Goal: Obtain resource: Download file/media

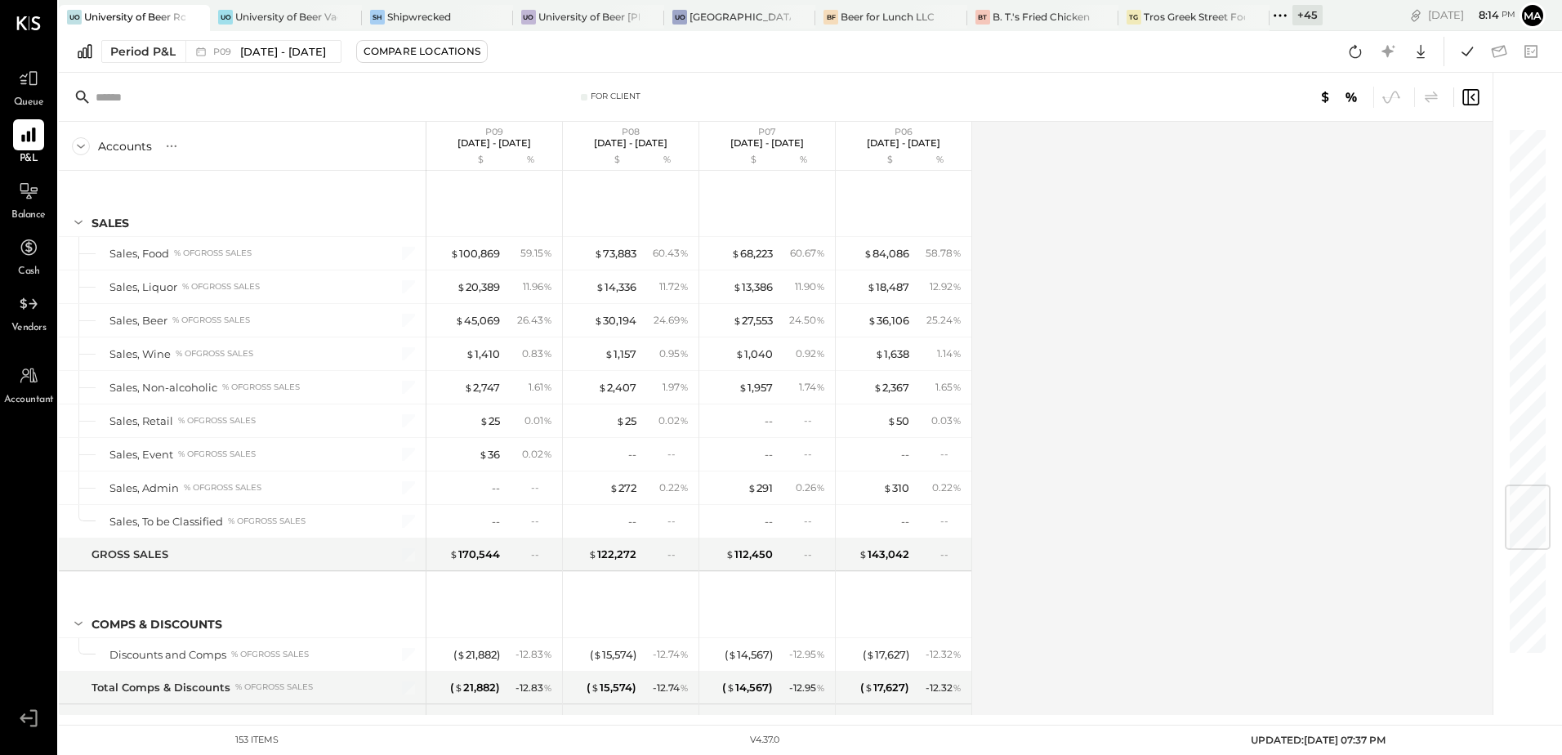
click at [1362, 50] on icon at bounding box center [1355, 51] width 21 height 21
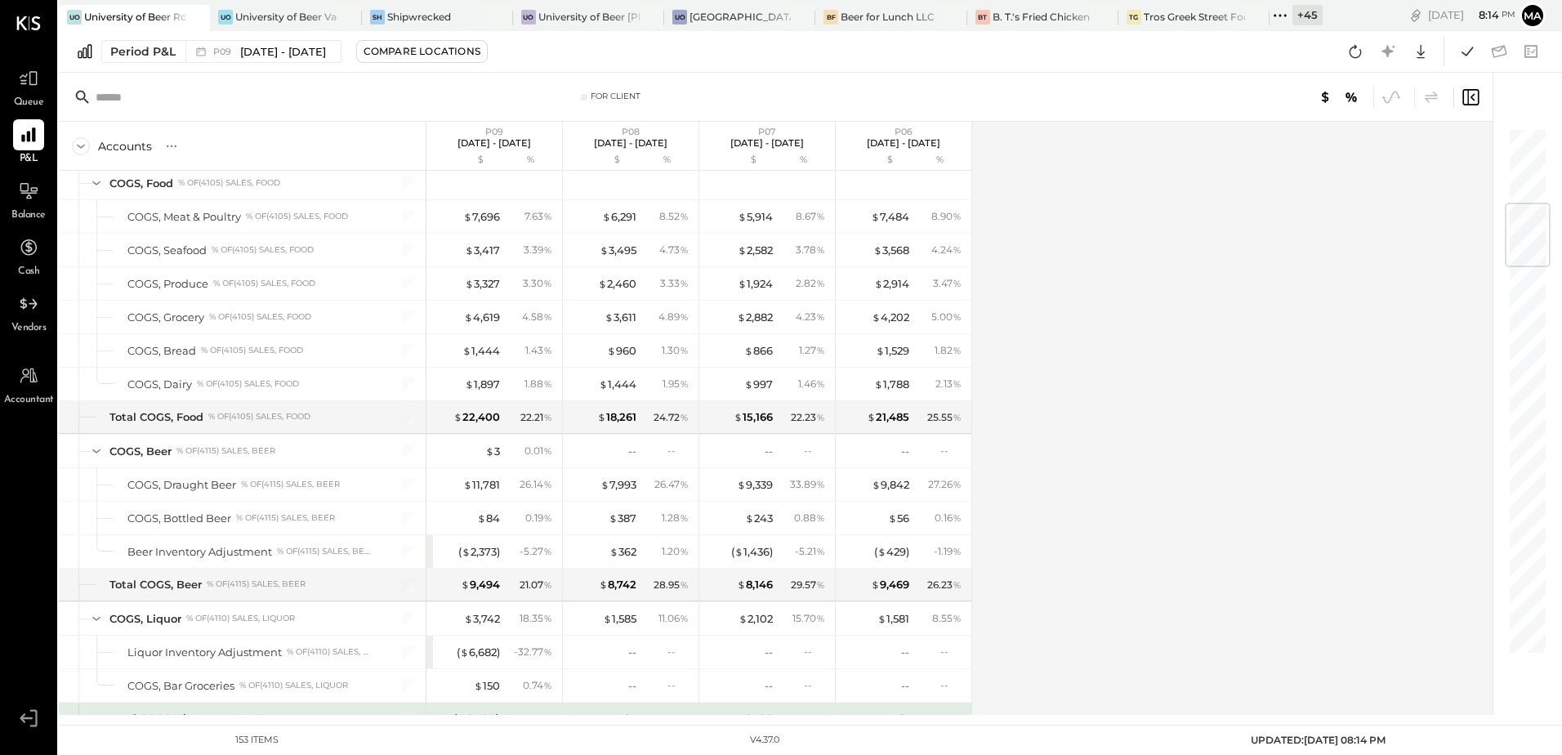
scroll to position [148, 0]
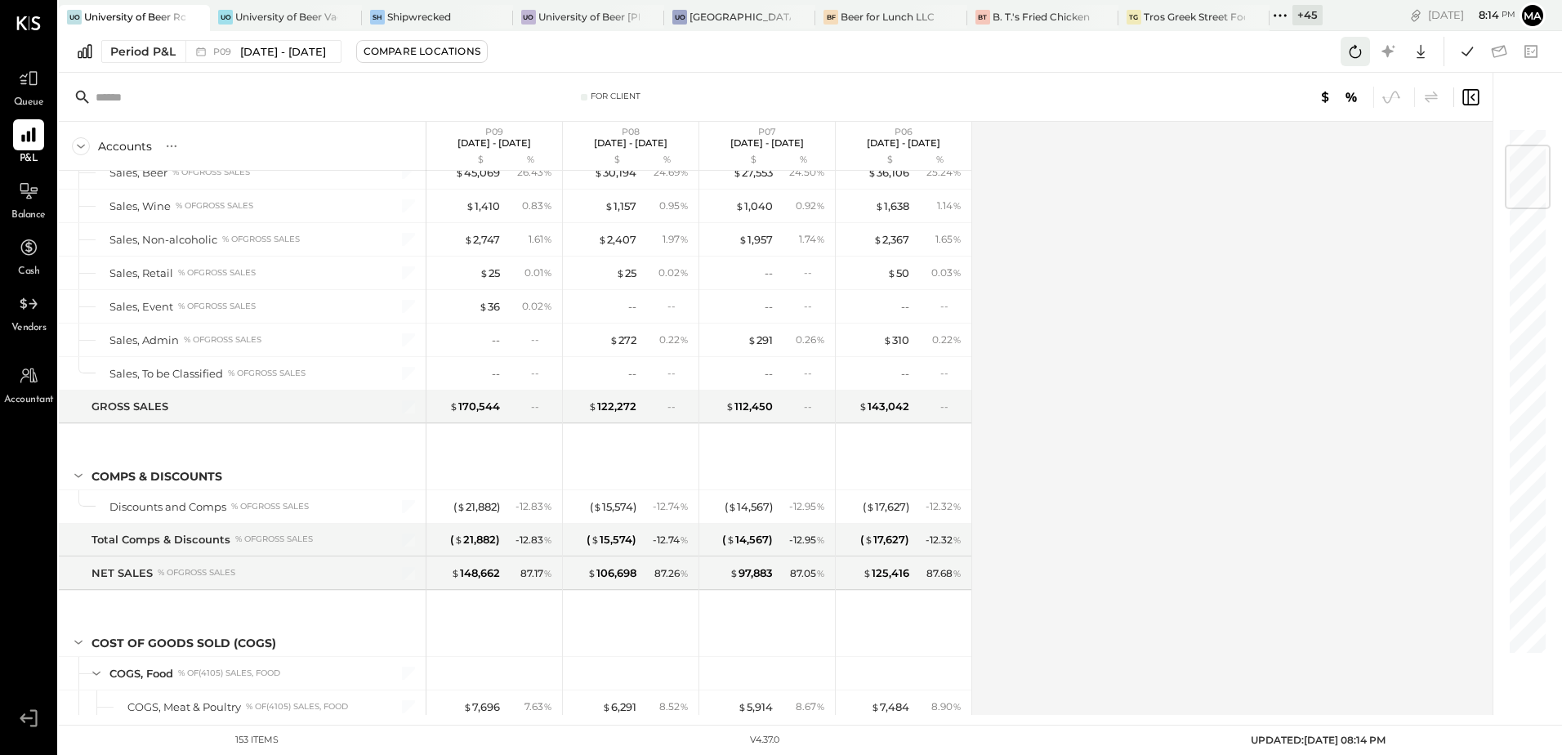
click at [1361, 54] on icon at bounding box center [1356, 51] width 12 height 13
click at [1303, 16] on div "+ 45" at bounding box center [1308, 15] width 30 height 20
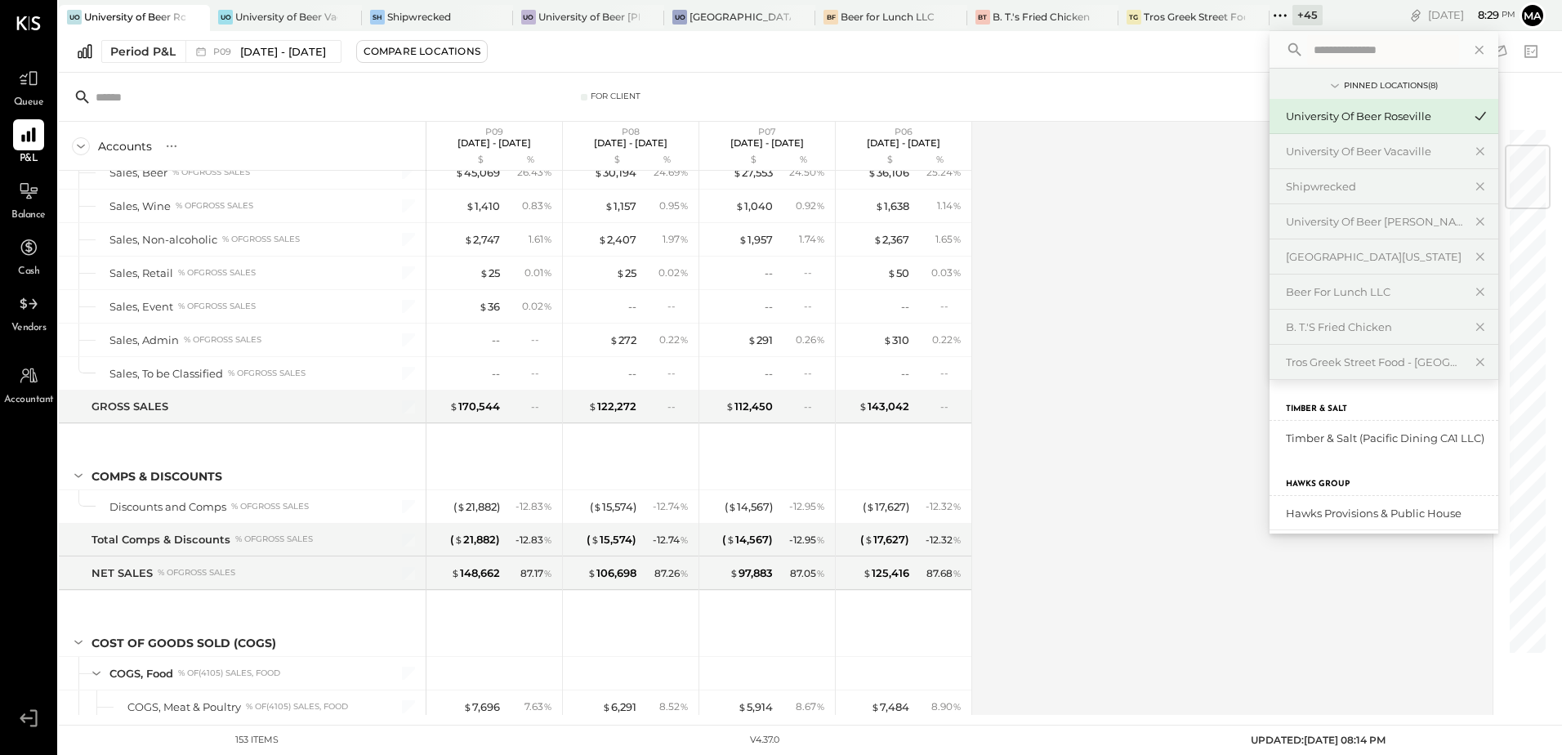
click at [1316, 48] on input "text" at bounding box center [1383, 49] width 152 height 29
type input "***"
click at [1027, 449] on div "Accounts S % GL P09 [DATE] - [DATE] $ % P08 [DATE] - [DATE] $ % P07 [DATE] - [D…" at bounding box center [777, 418] width 1436 height 593
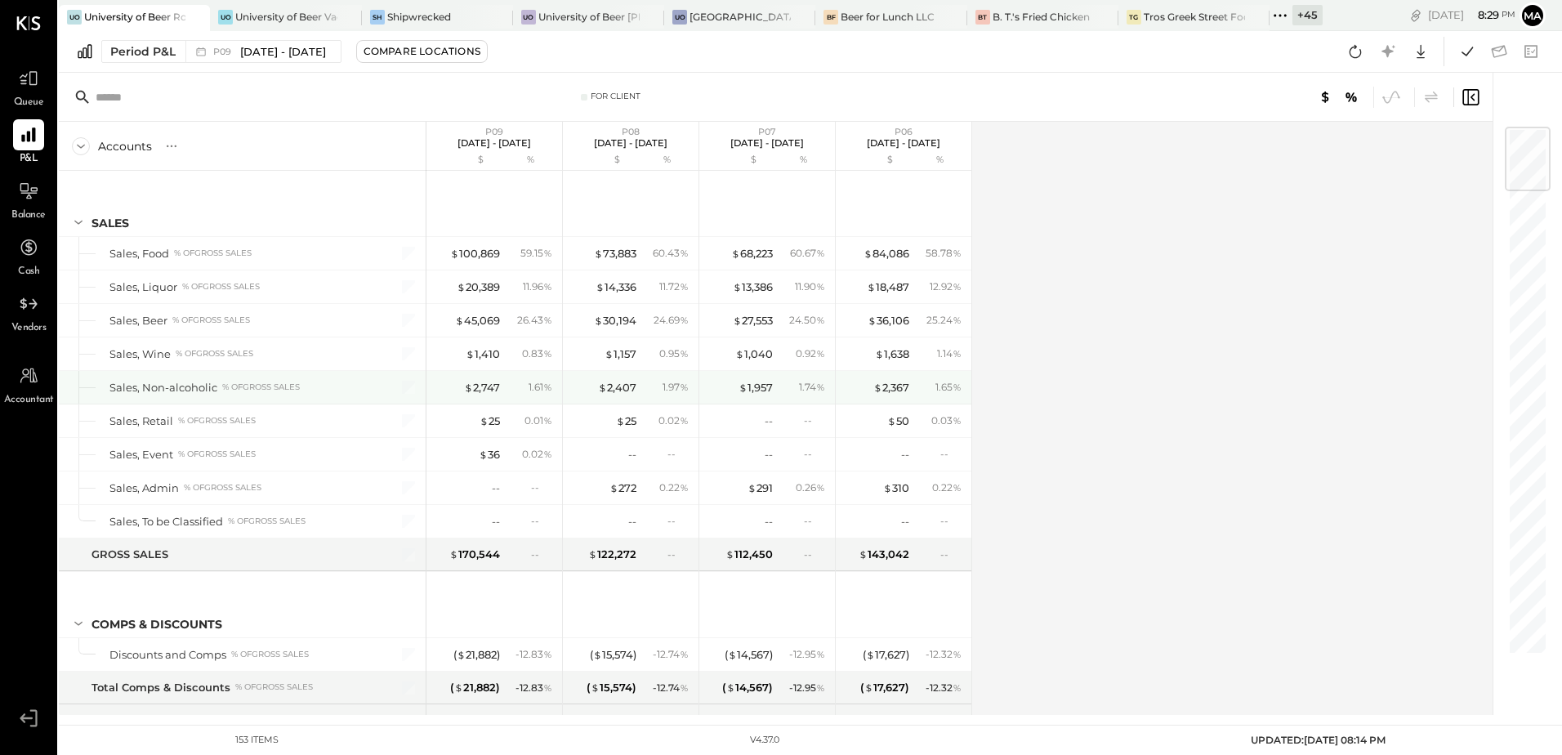
scroll to position [0, 0]
click at [1421, 50] on icon at bounding box center [1421, 52] width 8 height 14
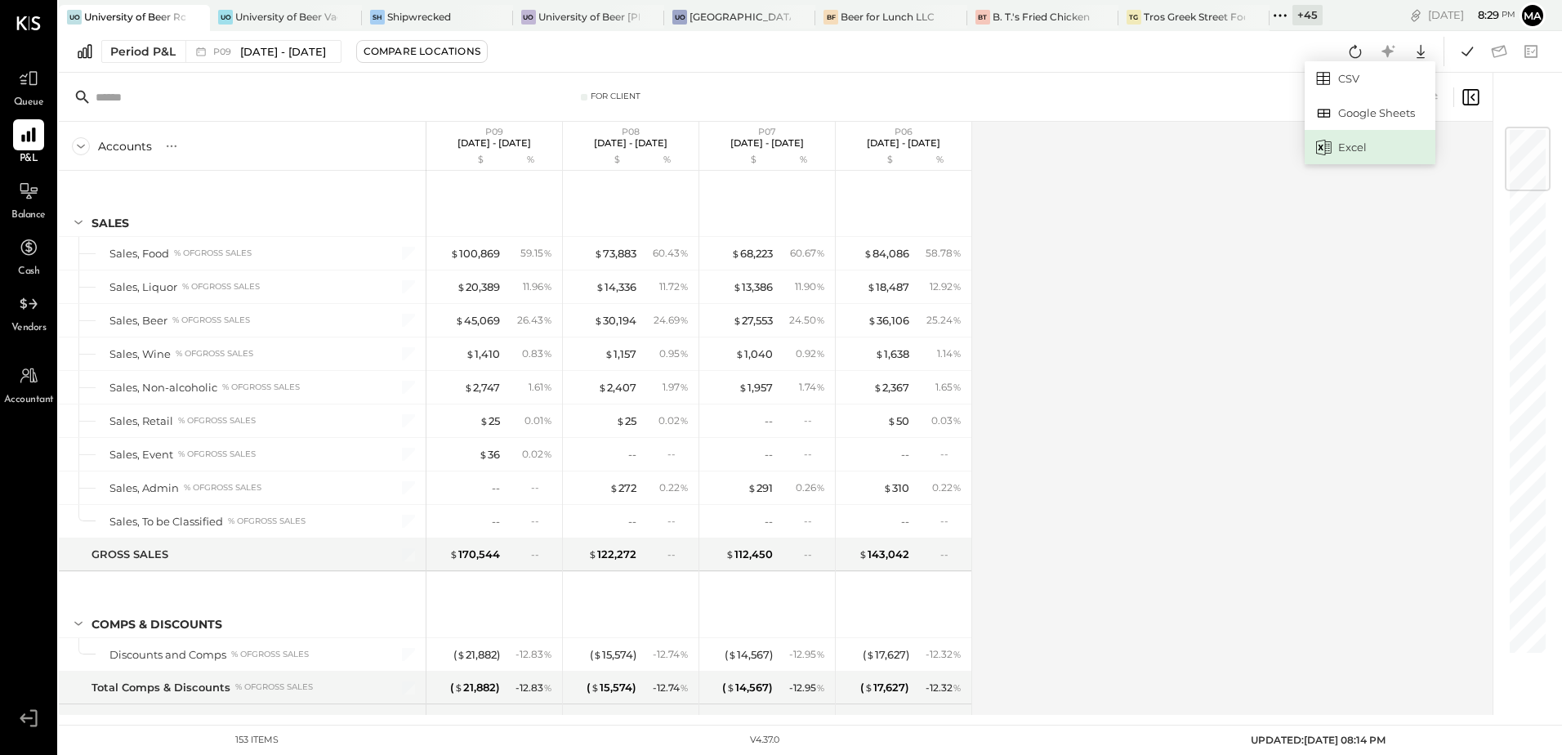
click at [1354, 143] on div "Excel" at bounding box center [1370, 147] width 131 height 34
click at [32, 204] on div at bounding box center [28, 191] width 31 height 31
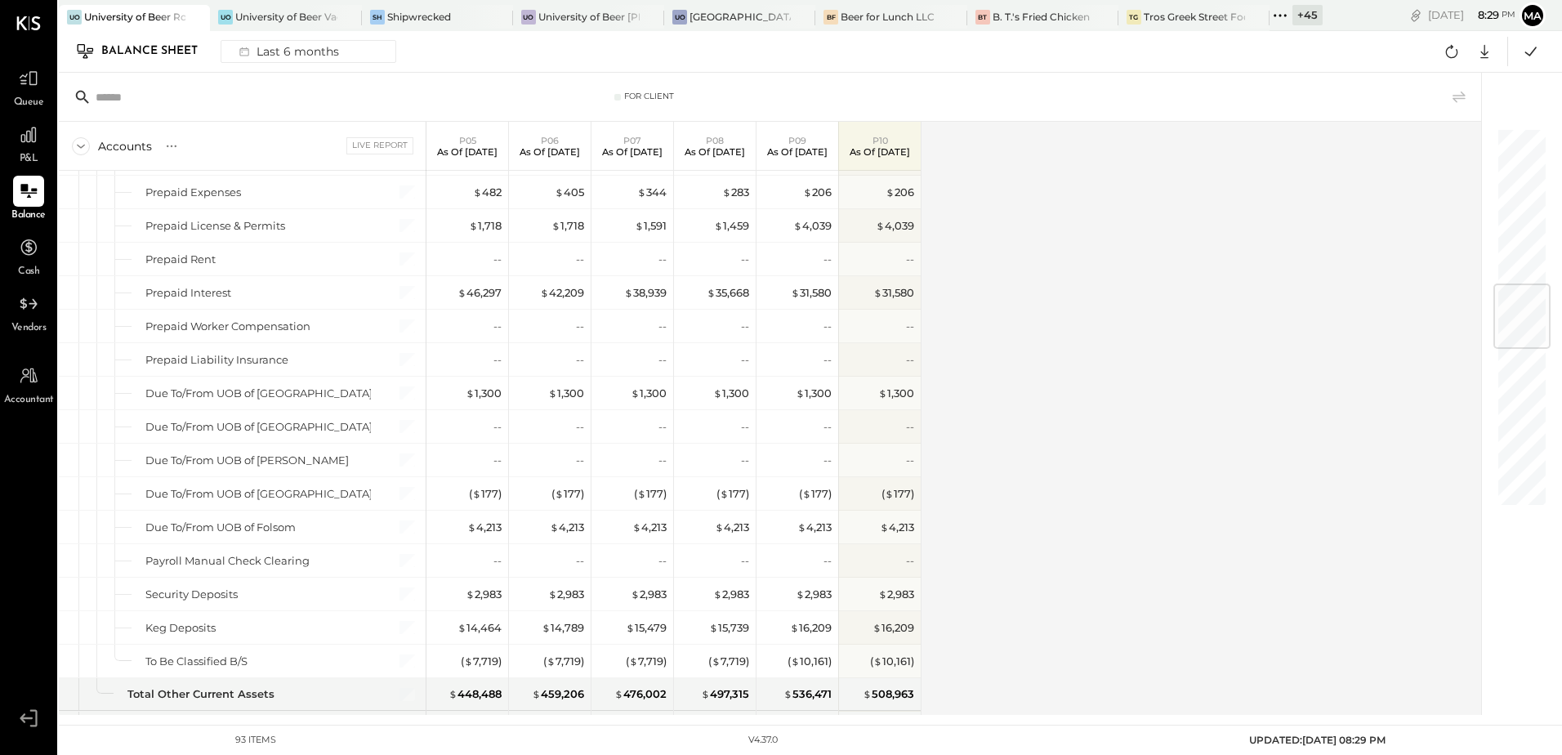
scroll to position [1307, 0]
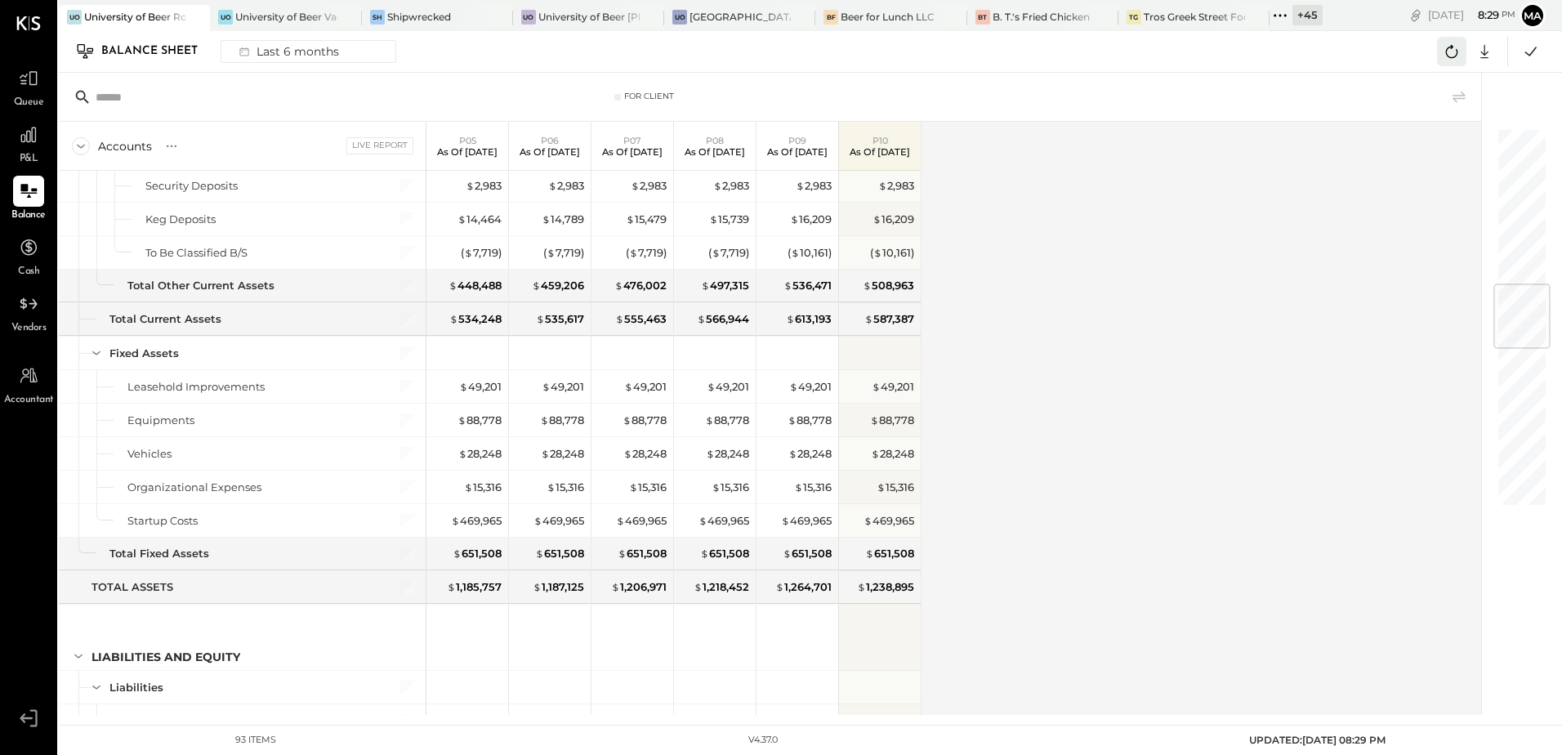
click at [1451, 52] on icon at bounding box center [1451, 51] width 21 height 21
click at [1490, 55] on icon at bounding box center [1484, 51] width 21 height 21
drag, startPoint x: 1415, startPoint y: 145, endPoint x: 1208, endPoint y: 285, distance: 250.2
click at [1415, 145] on div "Excel" at bounding box center [1434, 147] width 131 height 34
click at [1106, 199] on div "Accounts S GL Live Report P05 As of [DATE] P06 As of [DATE] P07 As of [DATE] P0…" at bounding box center [771, 418] width 1425 height 593
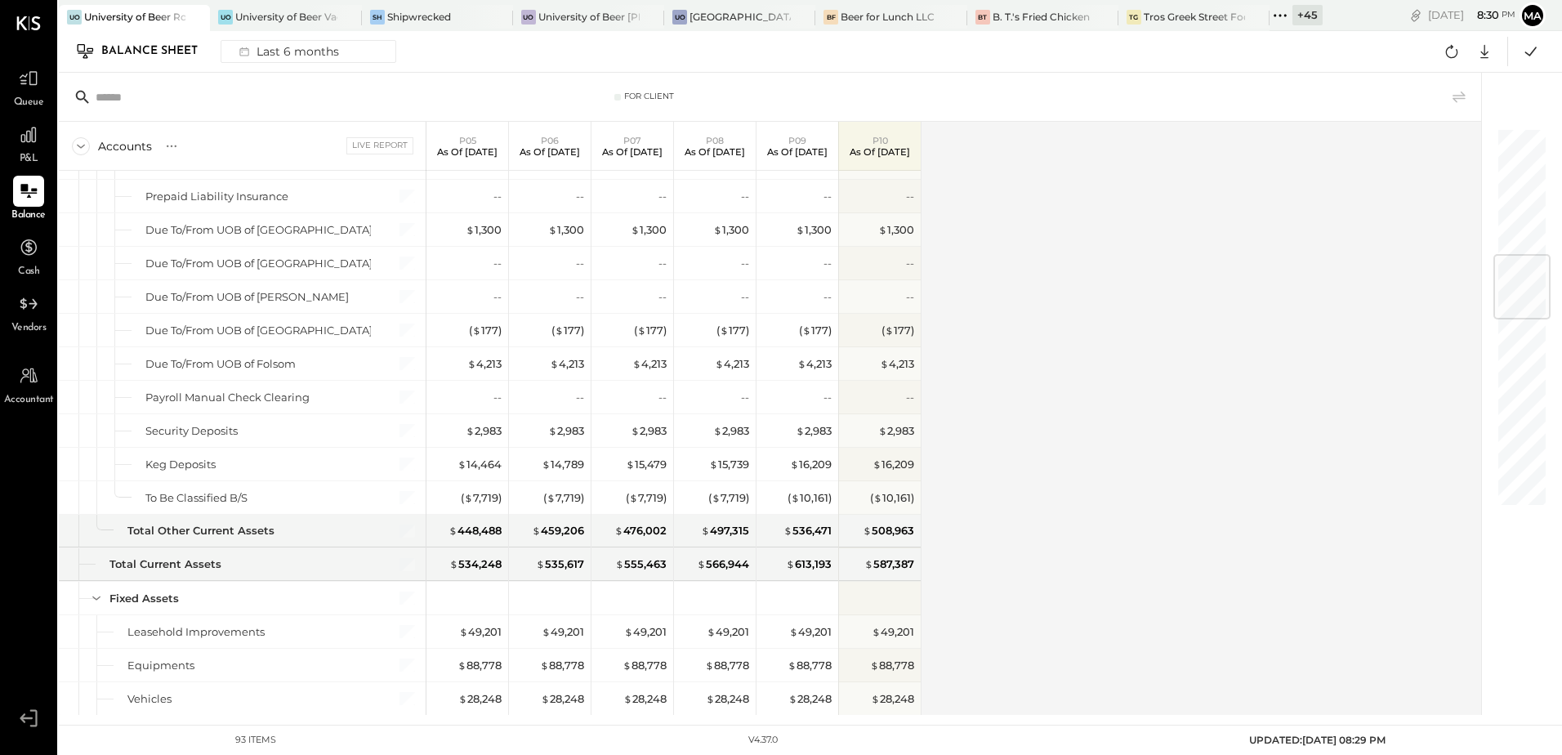
scroll to position [981, 0]
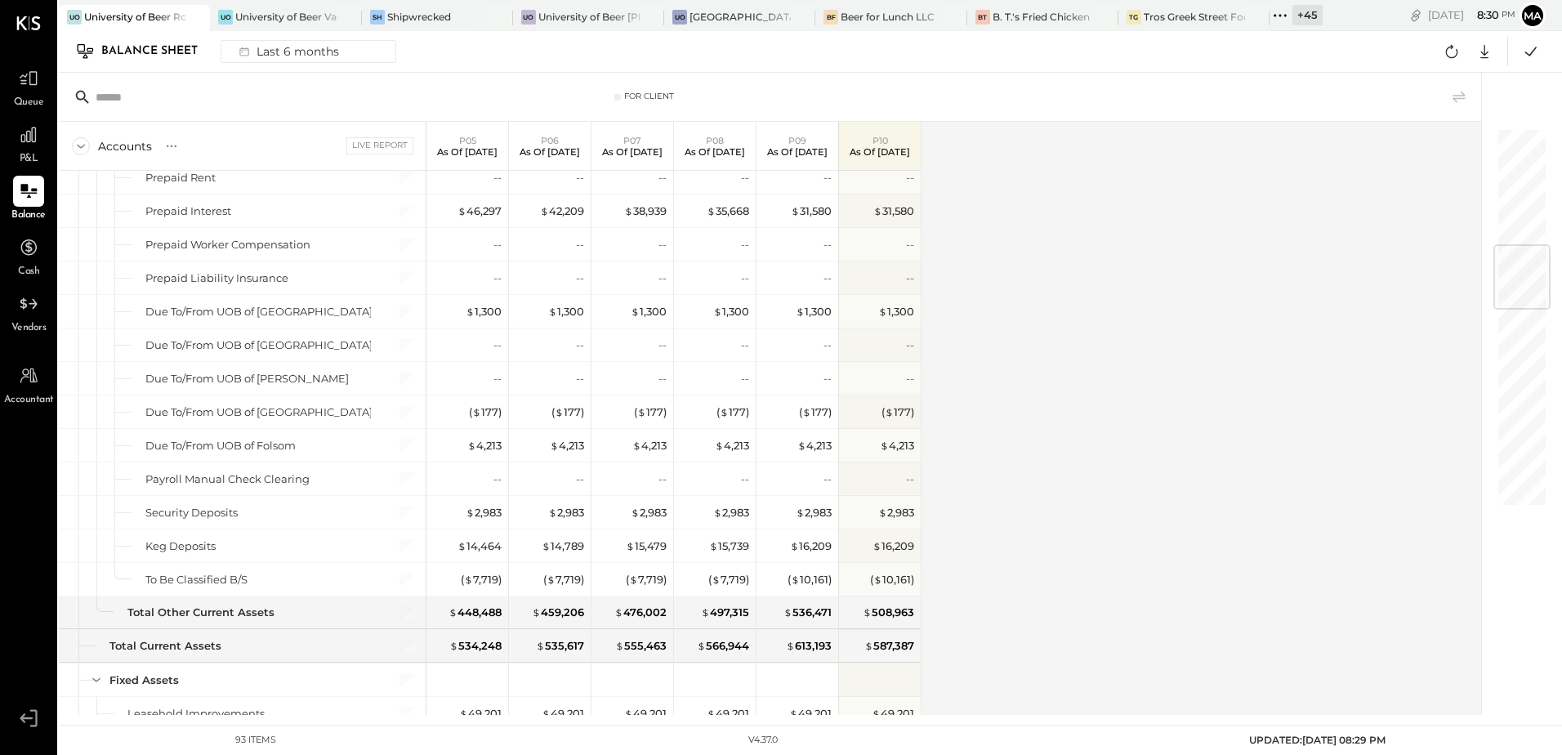
click at [1317, 23] on div "+ 45" at bounding box center [1308, 15] width 30 height 20
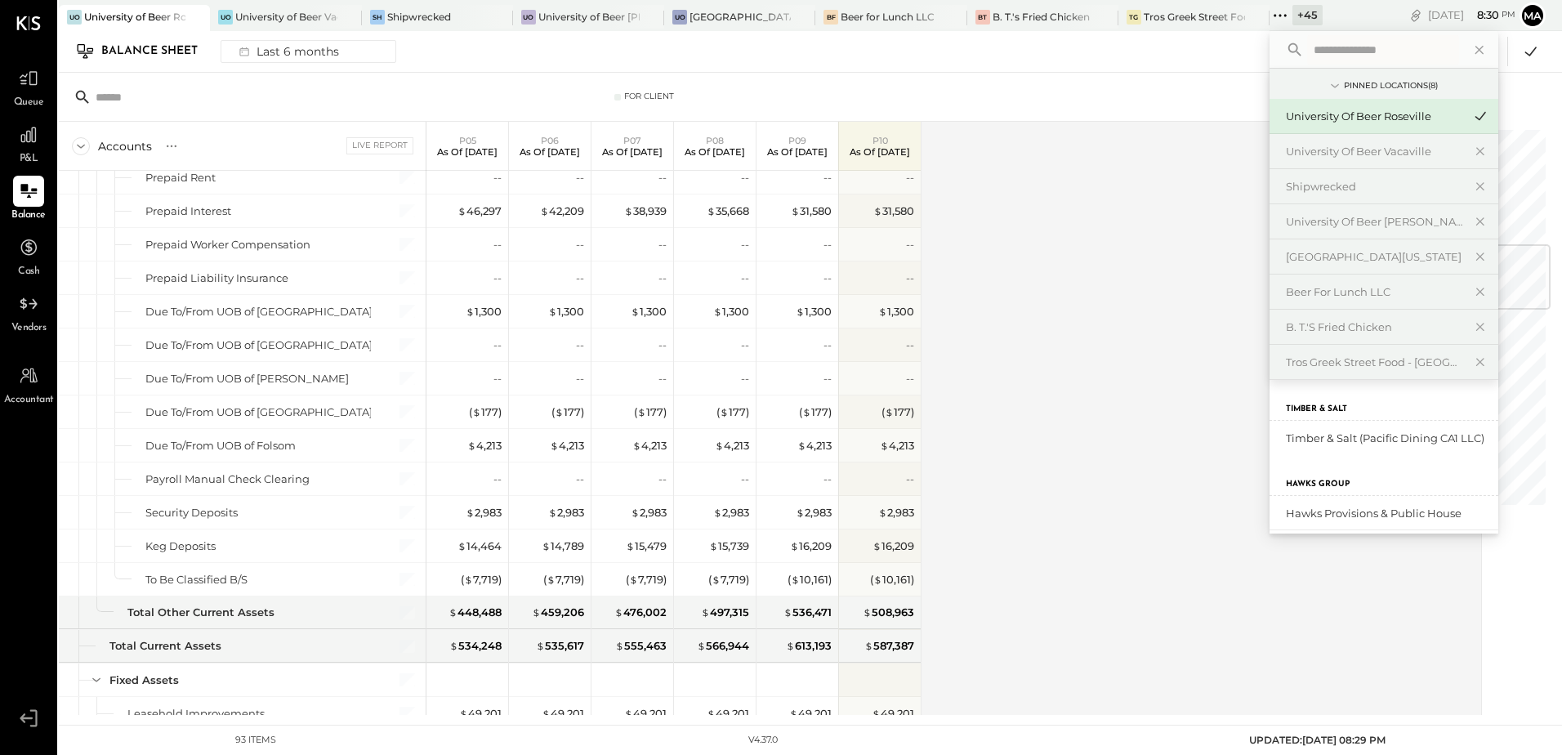
click at [1333, 56] on input "text" at bounding box center [1383, 49] width 152 height 29
type input "****"
click at [1333, 440] on div "University of Beer Folsom" at bounding box center [1374, 439] width 176 height 16
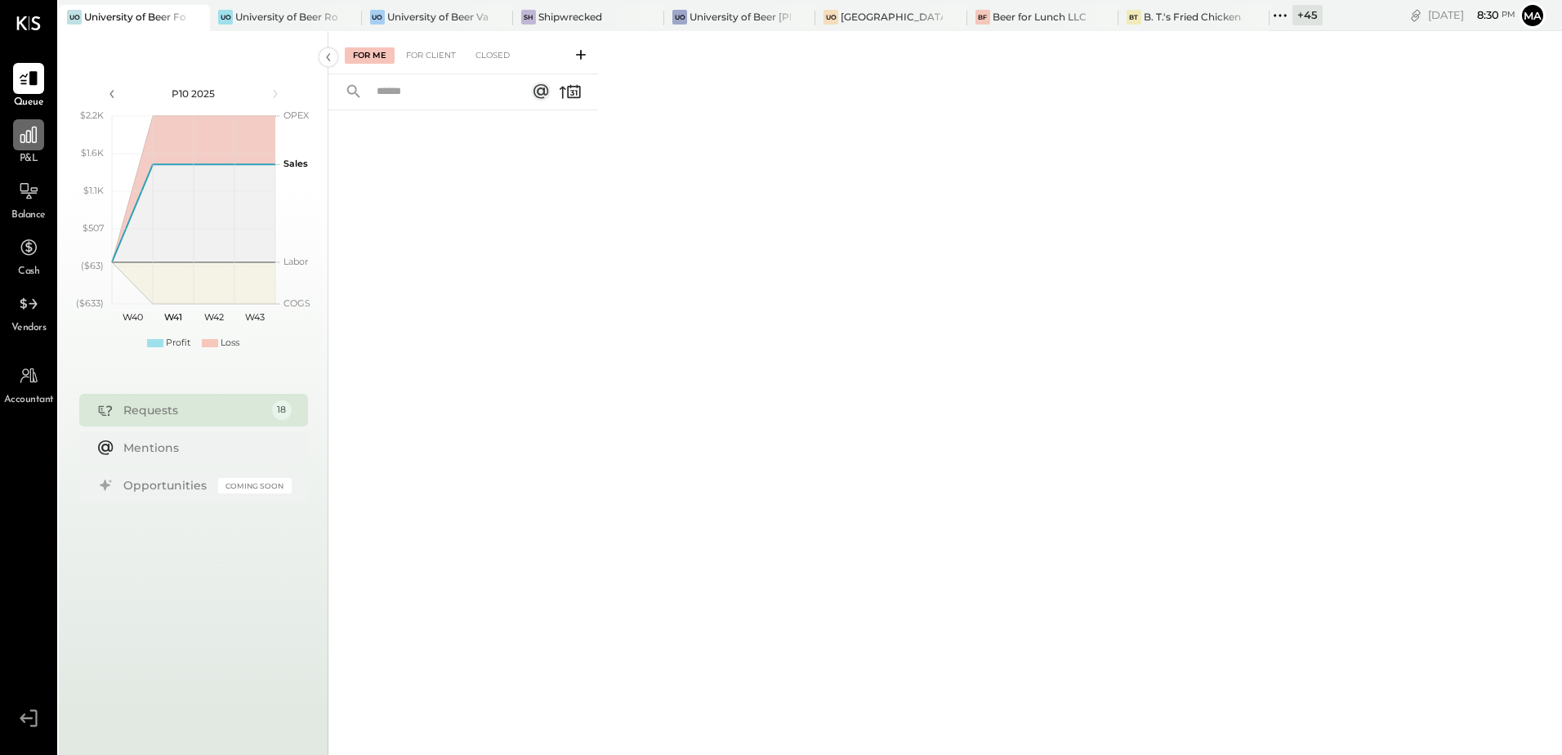
click at [27, 150] on div at bounding box center [28, 134] width 31 height 31
